Goal: Information Seeking & Learning: Learn about a topic

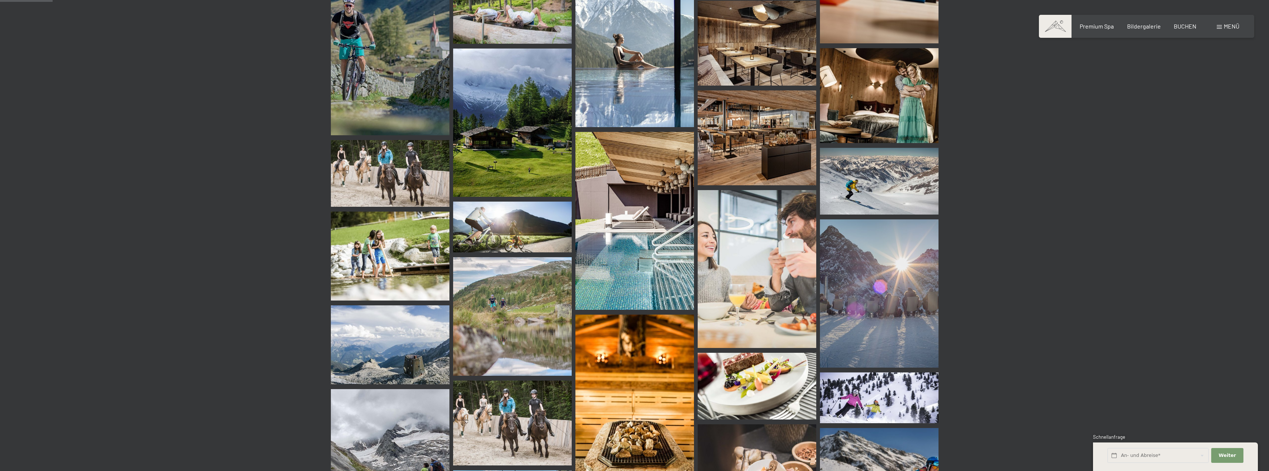
scroll to position [408, 0]
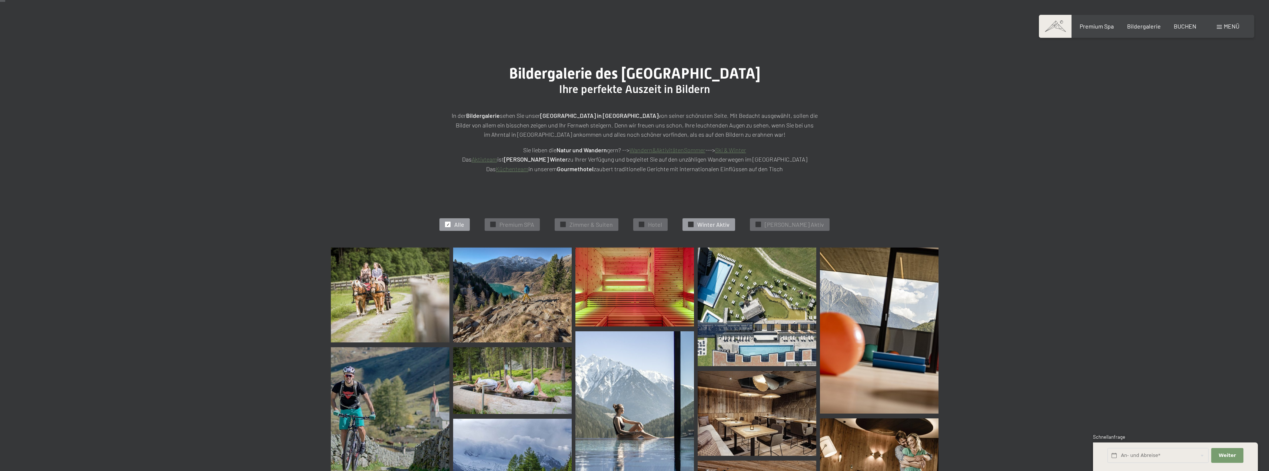
click at [724, 224] on span "Winter Aktiv" at bounding box center [713, 224] width 32 height 8
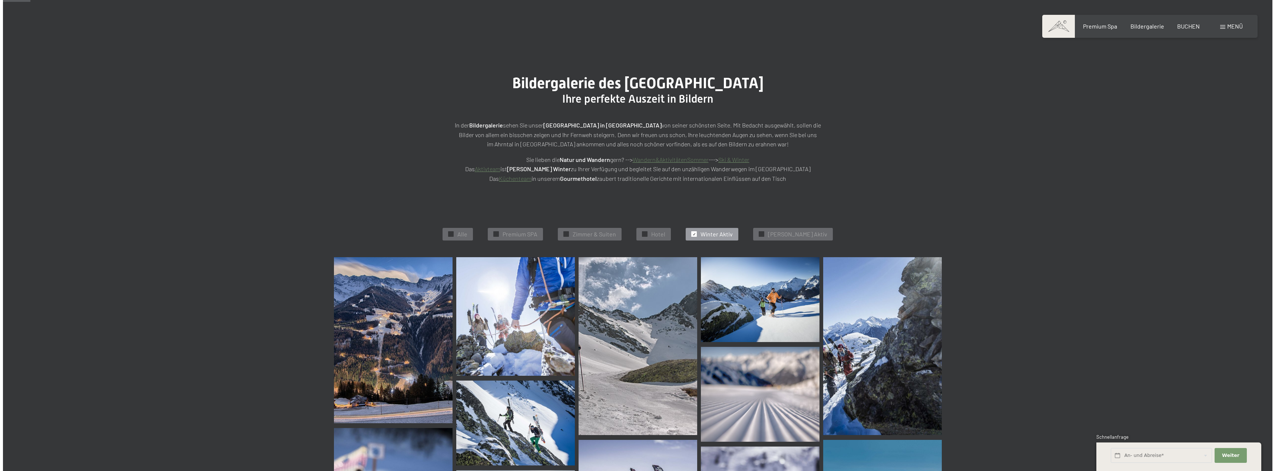
scroll to position [0, 0]
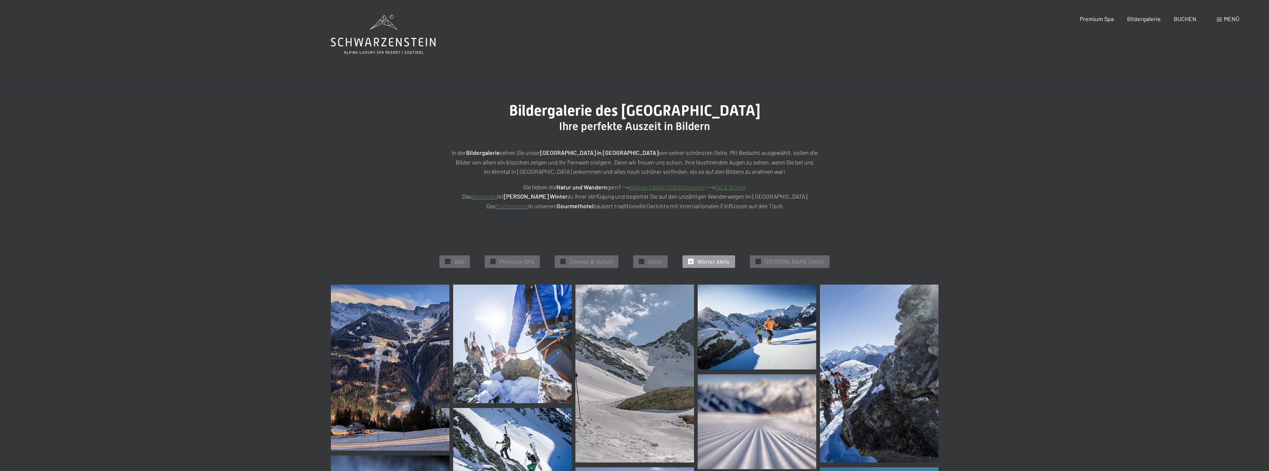
click at [736, 185] on link "Ski & Winter" at bounding box center [730, 186] width 31 height 7
click at [1225, 18] on span "Menü" at bounding box center [1232, 18] width 16 height 7
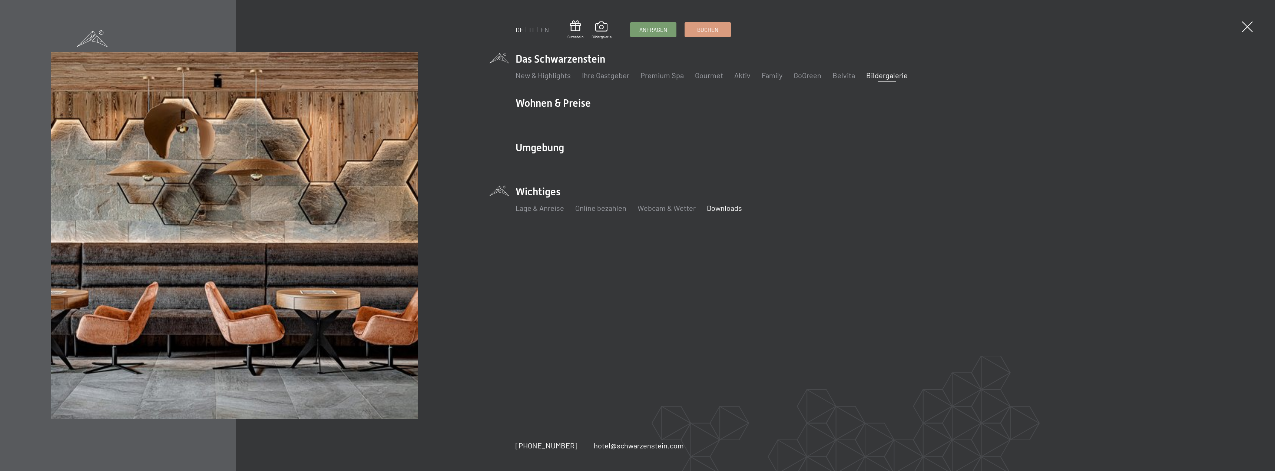
click at [726, 208] on link "Downloads" at bounding box center [724, 207] width 35 height 9
click at [532, 209] on link "Lage & Anreise" at bounding box center [539, 207] width 49 height 9
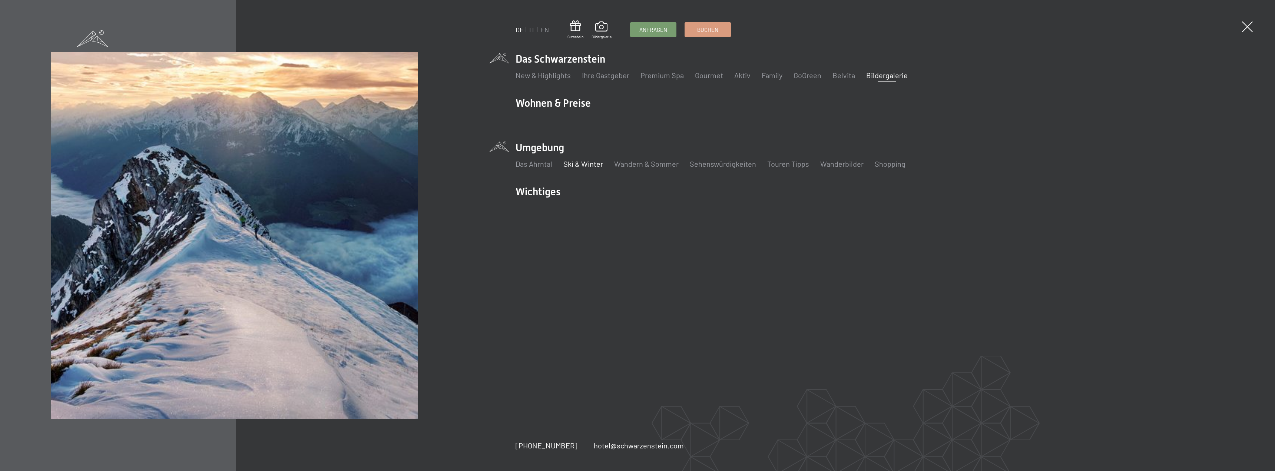
click at [593, 165] on link "Ski & Winter" at bounding box center [583, 163] width 40 height 9
click at [583, 162] on link "Ski & Winter" at bounding box center [583, 163] width 40 height 9
click at [575, 163] on link "Ski & Winter" at bounding box center [583, 163] width 40 height 9
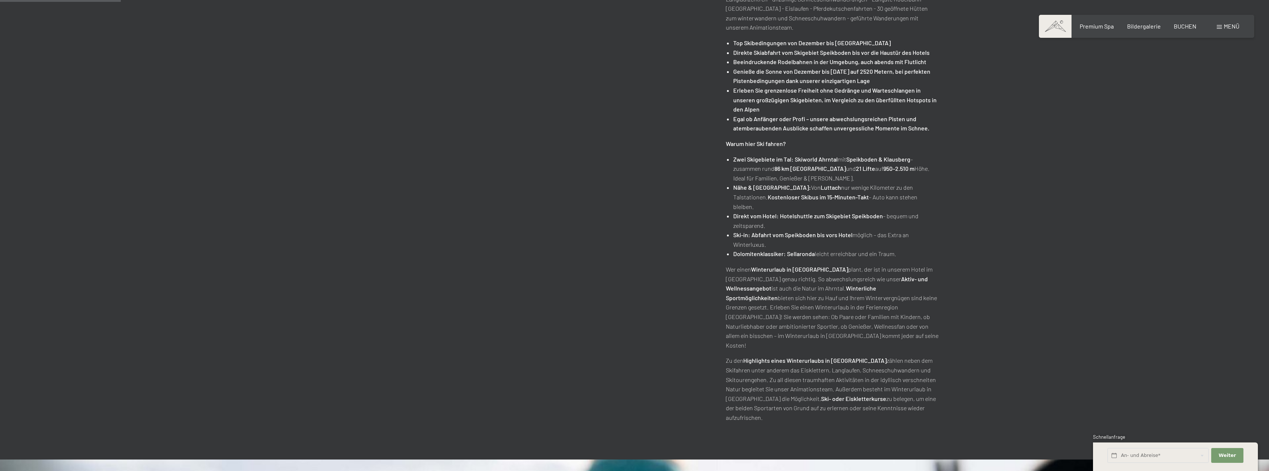
scroll to position [482, 0]
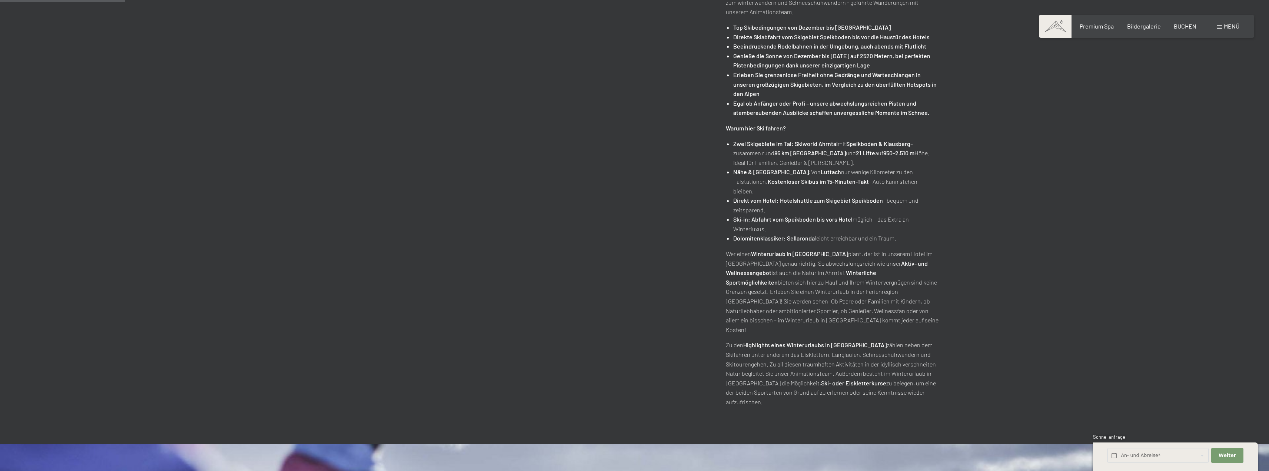
drag, startPoint x: 847, startPoint y: 143, endPoint x: 910, endPoint y: 145, distance: 63.4
click at [910, 145] on p "Zwei Skigebiete im Tal: Skiworld Ahrntal mit Speikboden & Klausberg – zusammen …" at bounding box center [835, 153] width 205 height 29
drag, startPoint x: 897, startPoint y: 143, endPoint x: 796, endPoint y: 142, distance: 101.5
click at [795, 142] on strong "Skiworld Ahrntal" at bounding box center [816, 143] width 43 height 7
drag, startPoint x: 795, startPoint y: 142, endPoint x: 911, endPoint y: 145, distance: 116.0
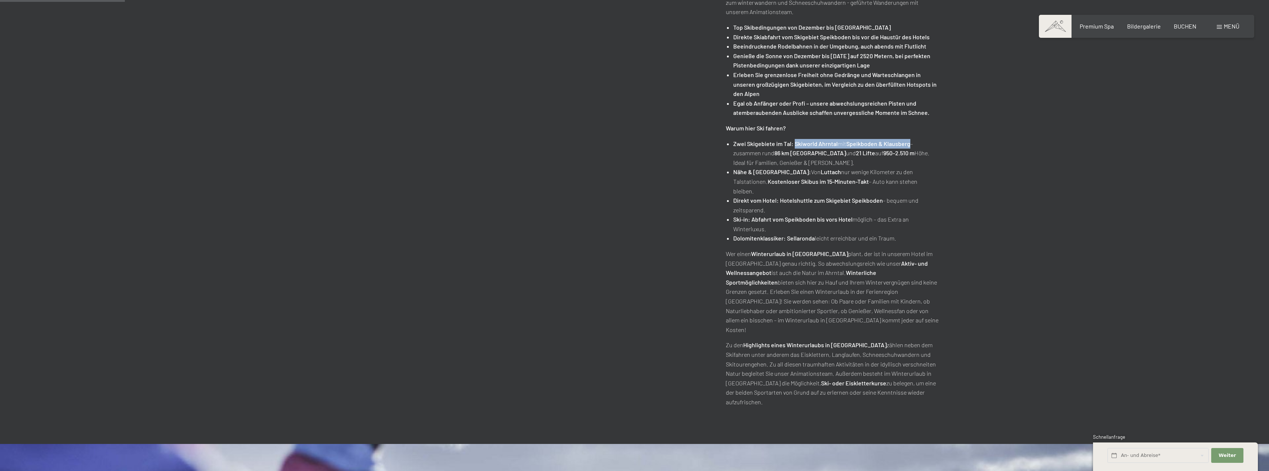
click at [911, 145] on p "Zwei Skigebiete im Tal: Skiworld Ahrntal mit Speikboden & Klausberg – zusammen …" at bounding box center [835, 153] width 205 height 29
copy p "Skiworld Ahrntal mit Speikboden & Klausberg"
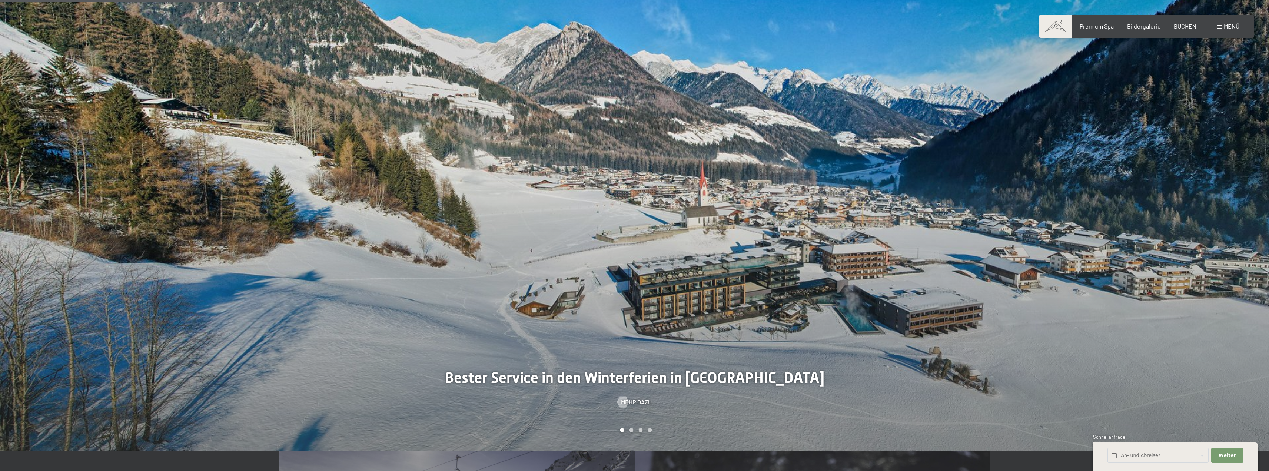
scroll to position [1037, 0]
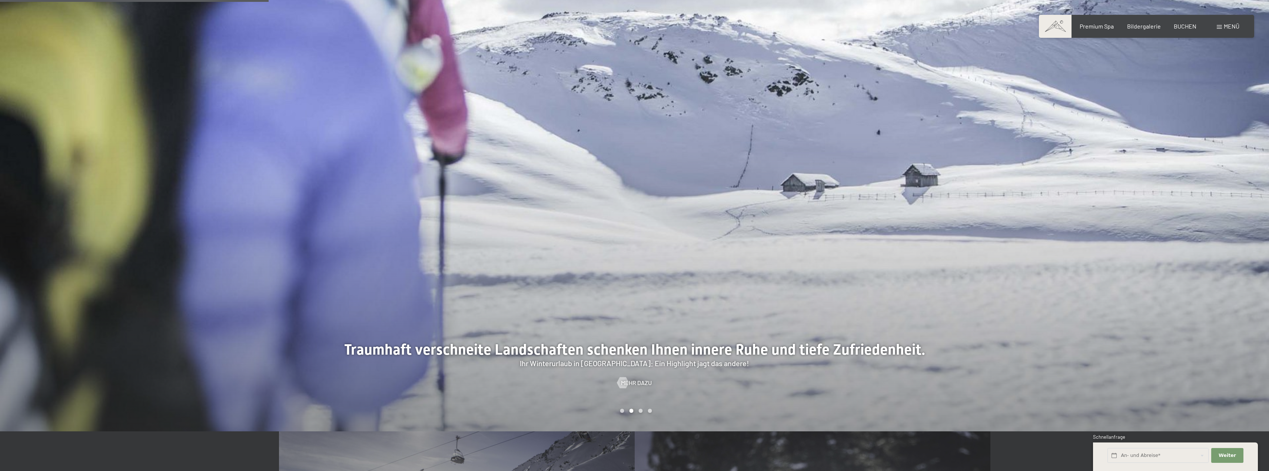
click at [927, 202] on div at bounding box center [952, 159] width 635 height 543
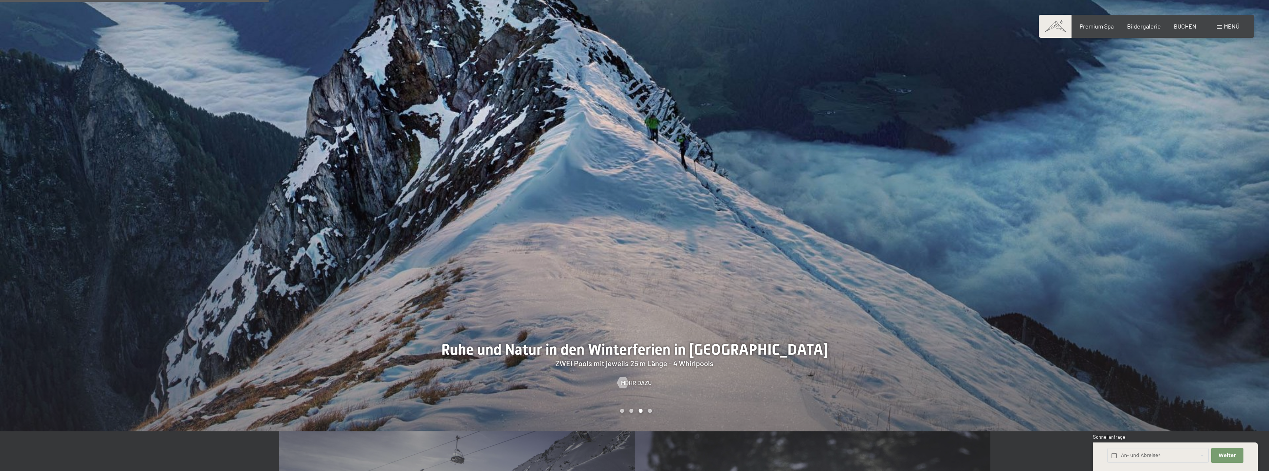
click at [927, 202] on div at bounding box center [952, 159] width 635 height 543
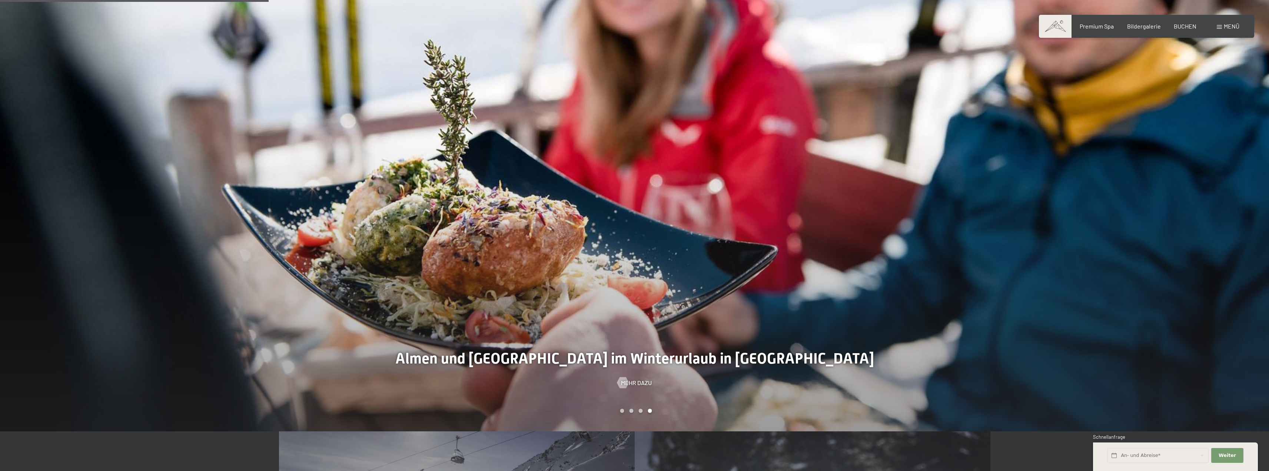
click at [927, 202] on div at bounding box center [952, 159] width 635 height 543
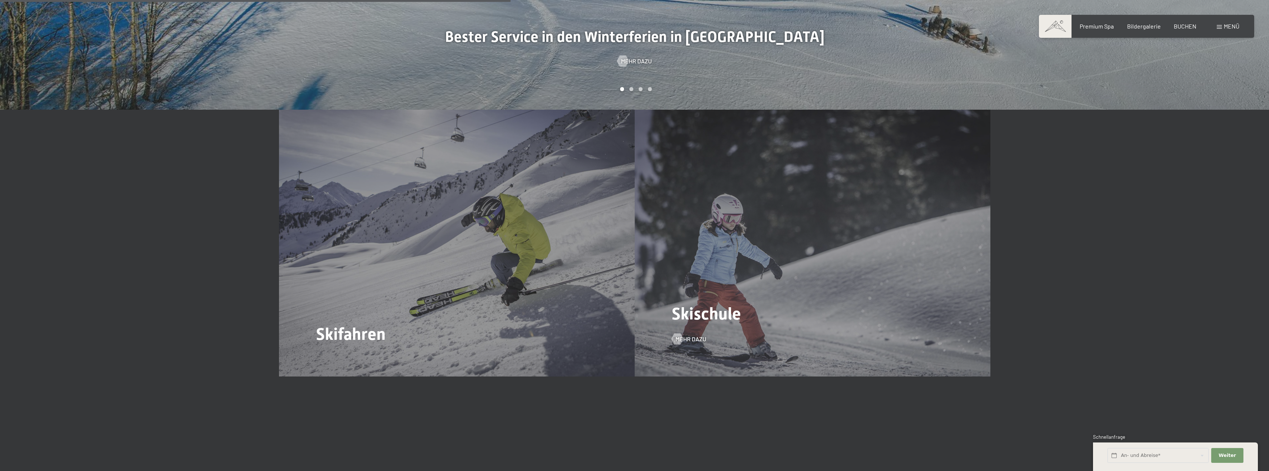
scroll to position [1371, 0]
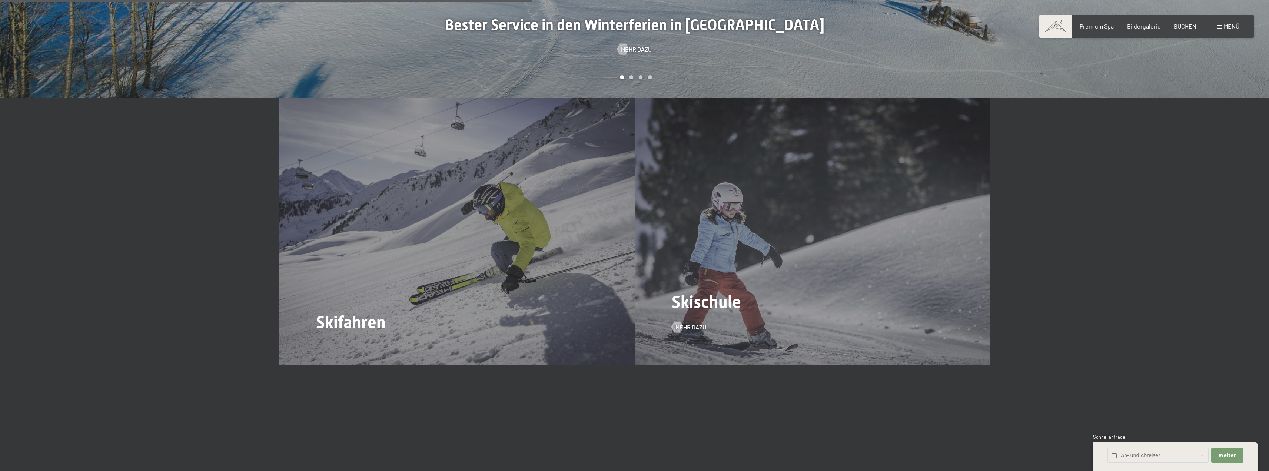
click at [716, 261] on div "Skischule Mehr dazu" at bounding box center [813, 231] width 356 height 267
click at [693, 323] on span "Mehr dazu" at bounding box center [698, 327] width 31 height 8
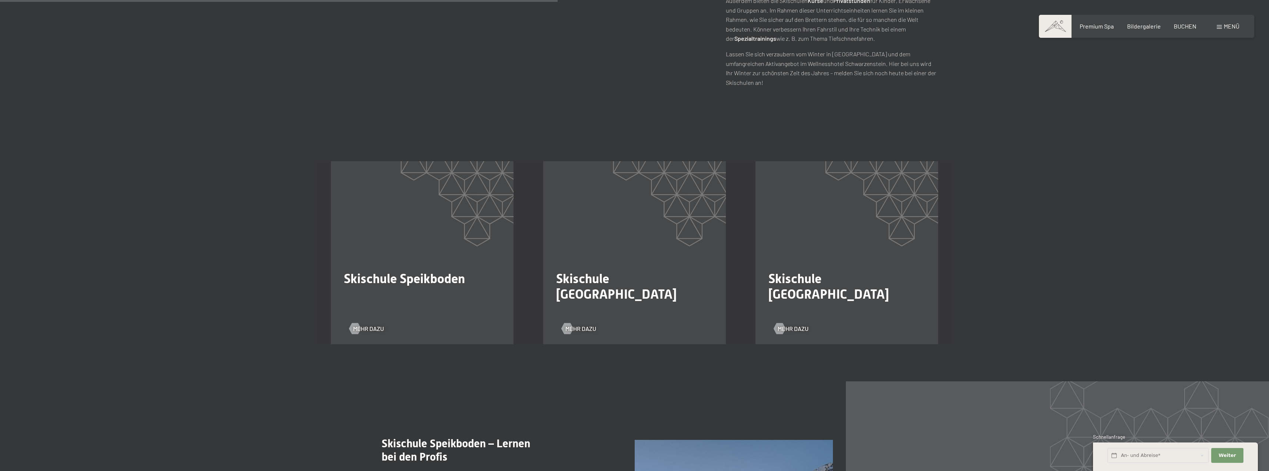
scroll to position [704, 0]
